Goal: Information Seeking & Learning: Learn about a topic

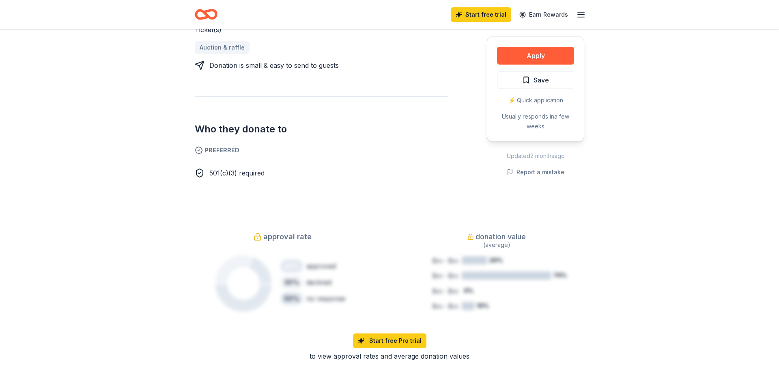
scroll to position [373, 0]
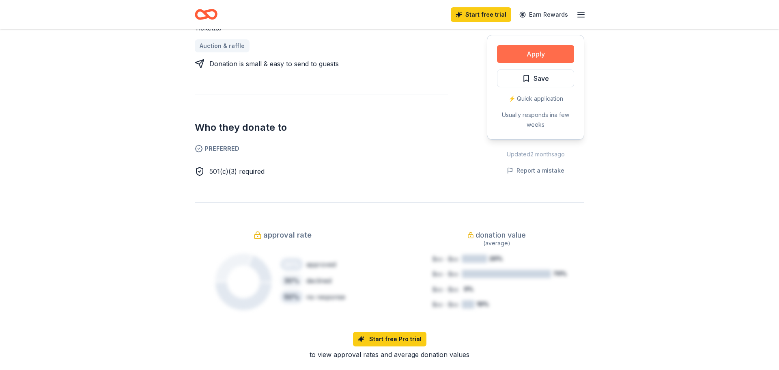
click at [550, 52] on button "Apply" at bounding box center [535, 54] width 77 height 18
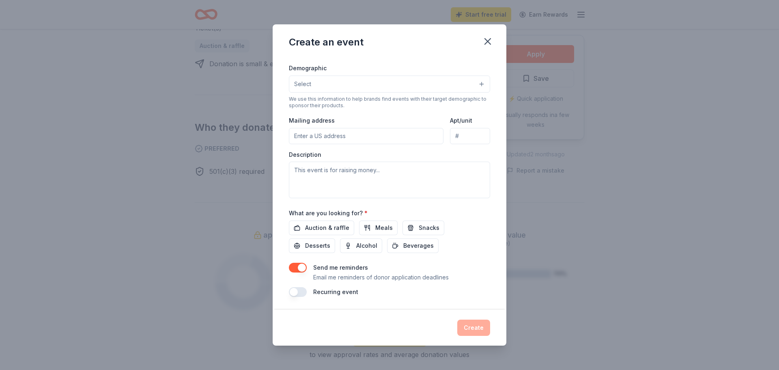
scroll to position [37, 0]
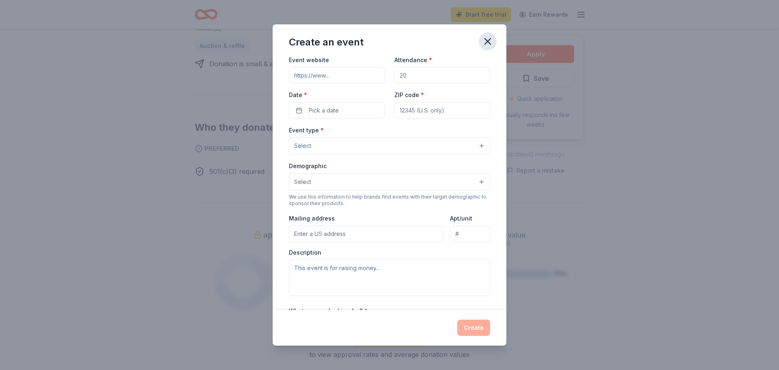
click at [486, 42] on icon "button" at bounding box center [487, 41] width 11 height 11
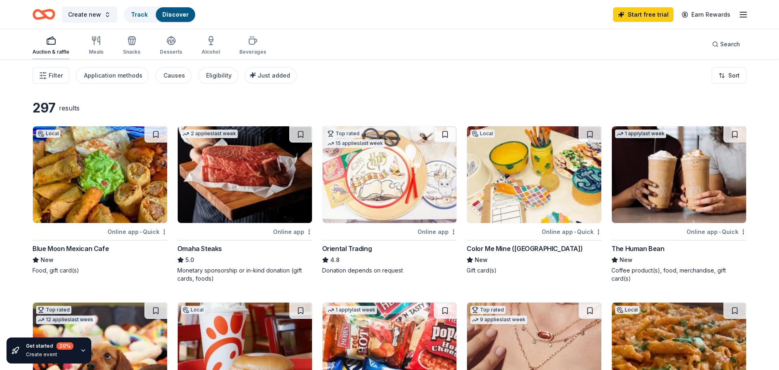
click at [58, 49] on div "Auction & raffle" at bounding box center [50, 52] width 37 height 6
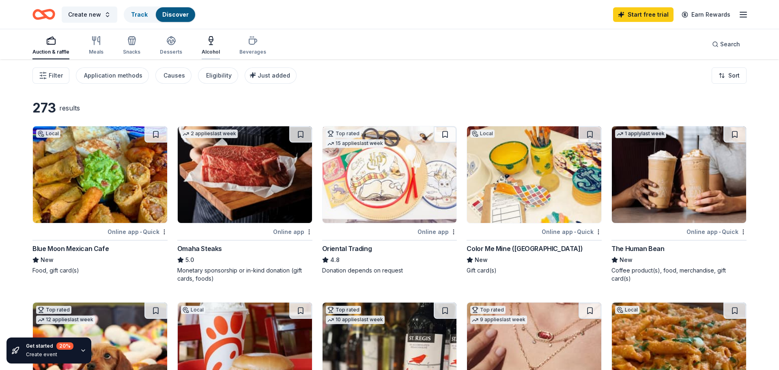
click at [208, 47] on div "Alcohol" at bounding box center [211, 45] width 18 height 19
